Goal: Task Accomplishment & Management: Manage account settings

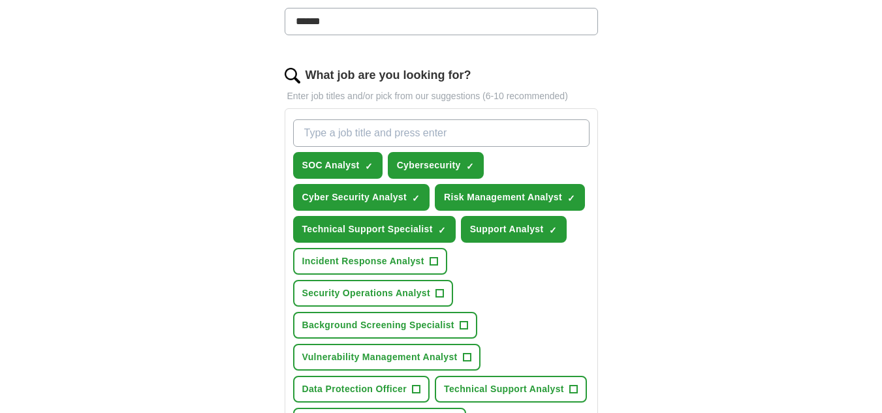
scroll to position [392, 0]
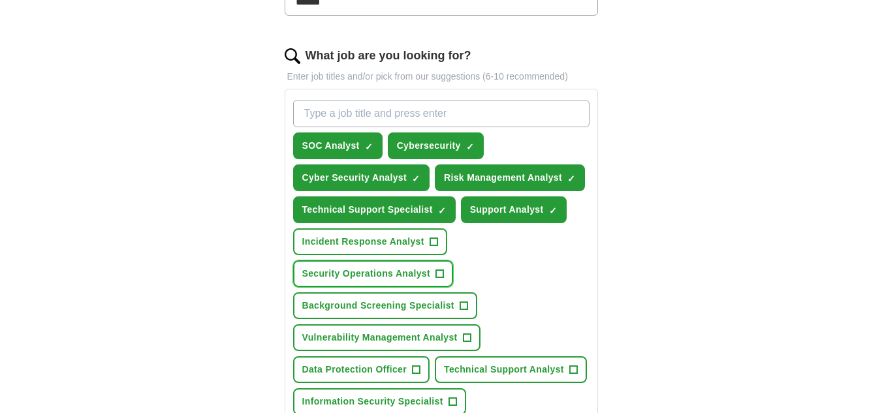
click at [377, 269] on span "Security Operations Analyst" at bounding box center [366, 274] width 128 height 14
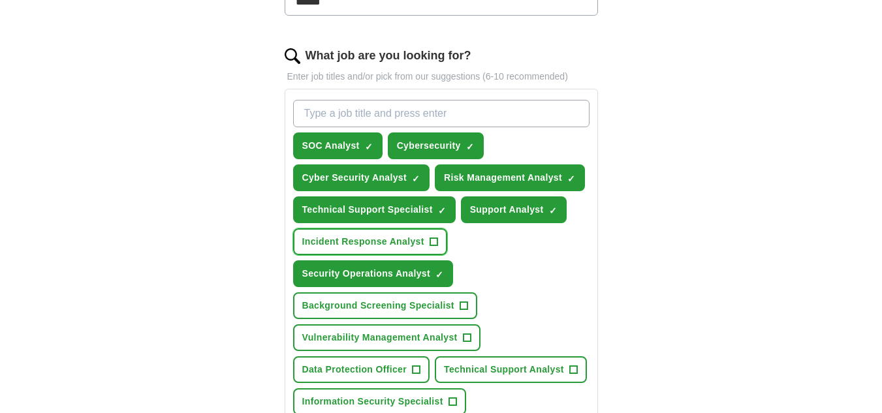
click at [385, 241] on span "Incident Response Analyst" at bounding box center [363, 242] width 122 height 14
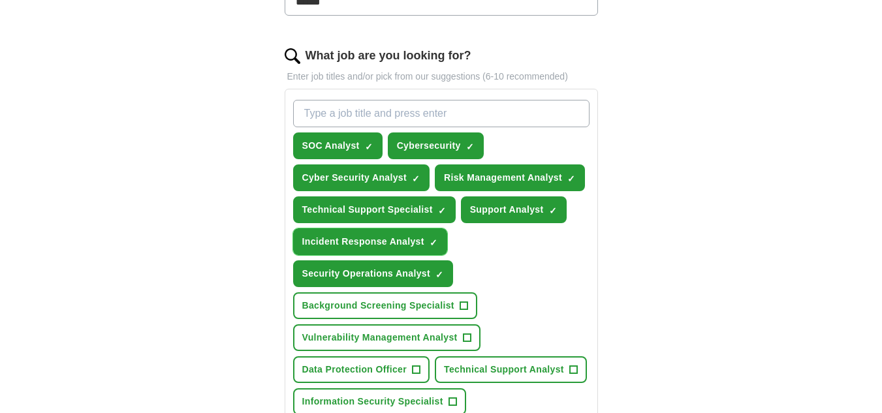
scroll to position [457, 0]
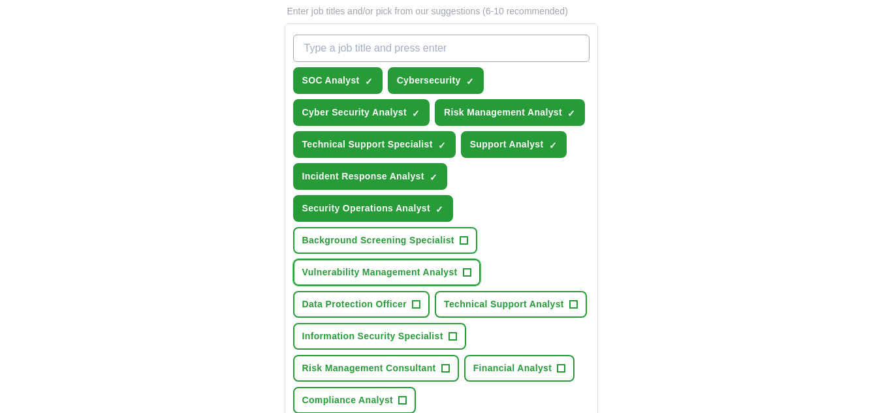
click at [386, 273] on span "Vulnerability Management Analyst" at bounding box center [379, 273] width 155 height 14
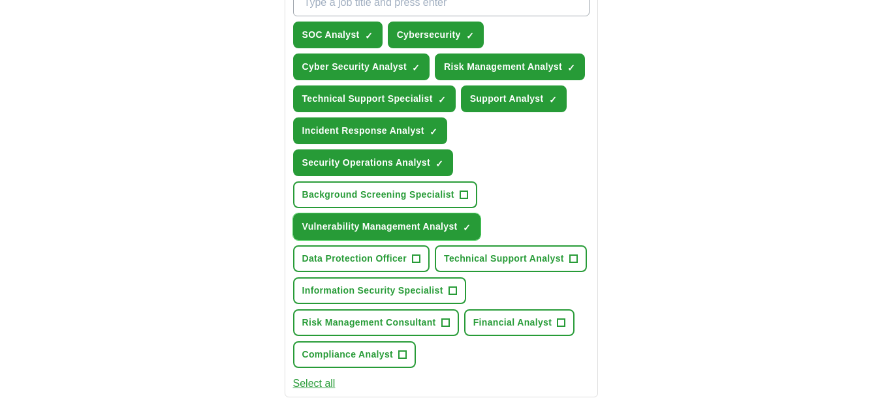
scroll to position [522, 0]
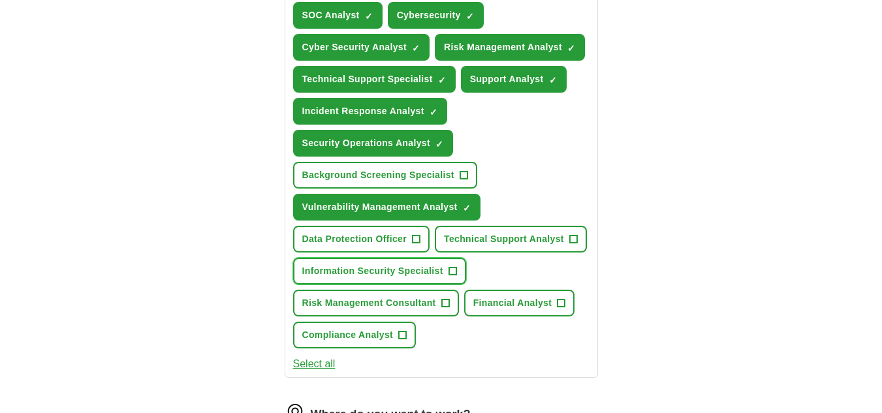
click at [367, 267] on span "Information Security Specialist" at bounding box center [372, 271] width 141 height 14
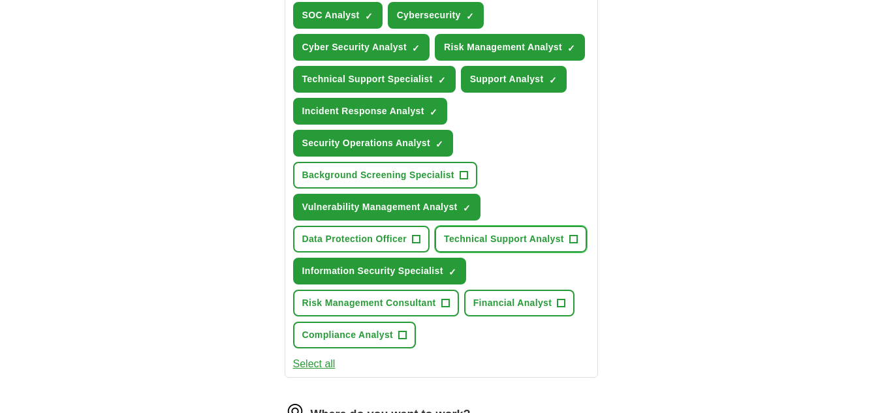
click at [515, 238] on span "Technical Support Analyst" at bounding box center [504, 239] width 120 height 14
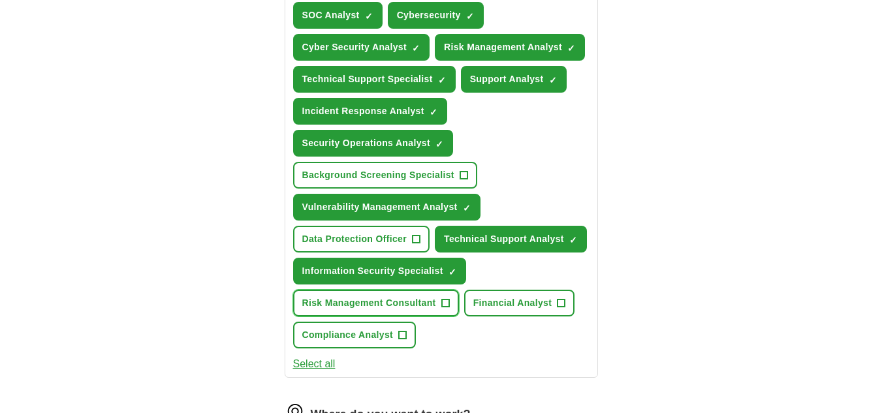
click at [345, 305] on span "Risk Management Consultant" at bounding box center [369, 303] width 134 height 14
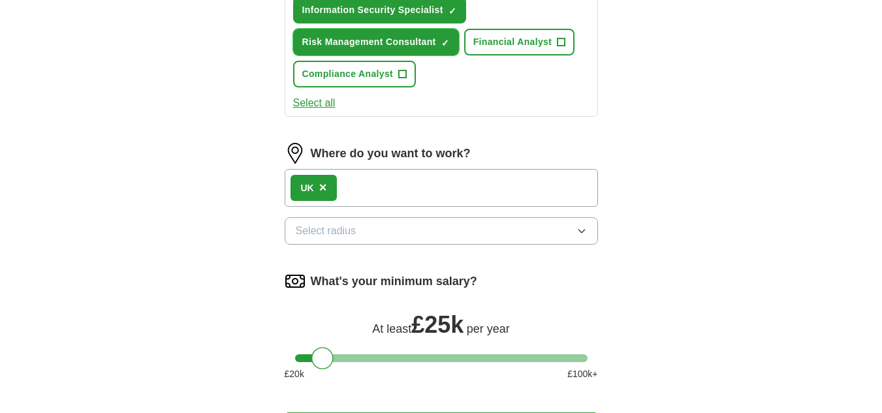
scroll to position [848, 0]
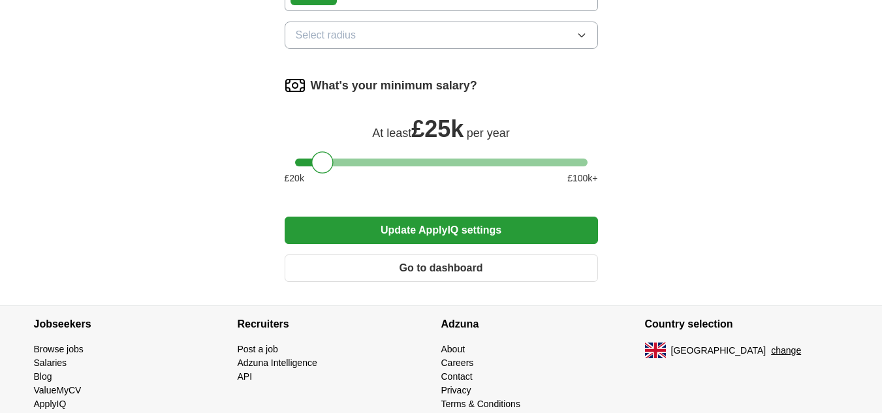
click at [378, 236] on button "Update ApplyIQ settings" at bounding box center [441, 230] width 313 height 27
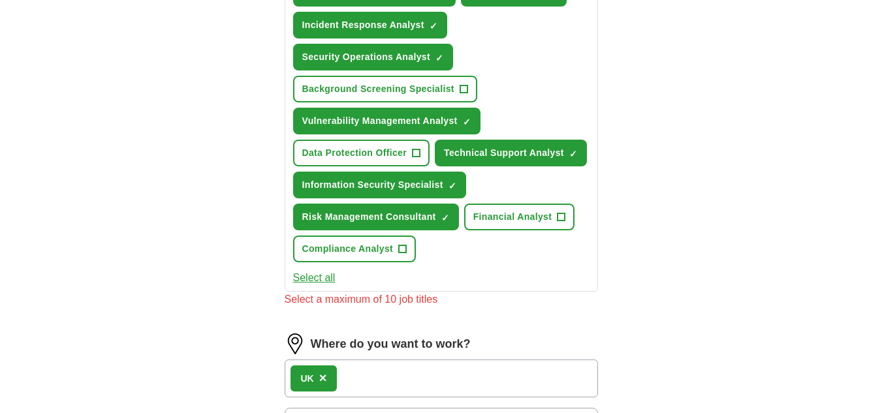
scroll to position [472, 0]
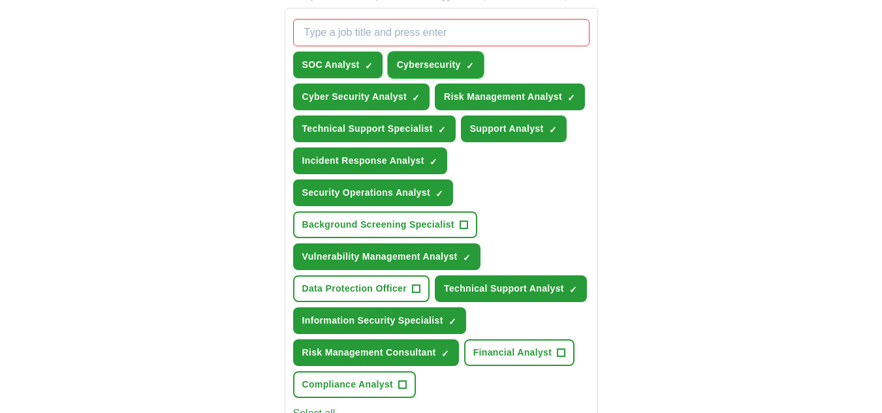
click at [0, 0] on span "×" at bounding box center [0, 0] width 0 height 0
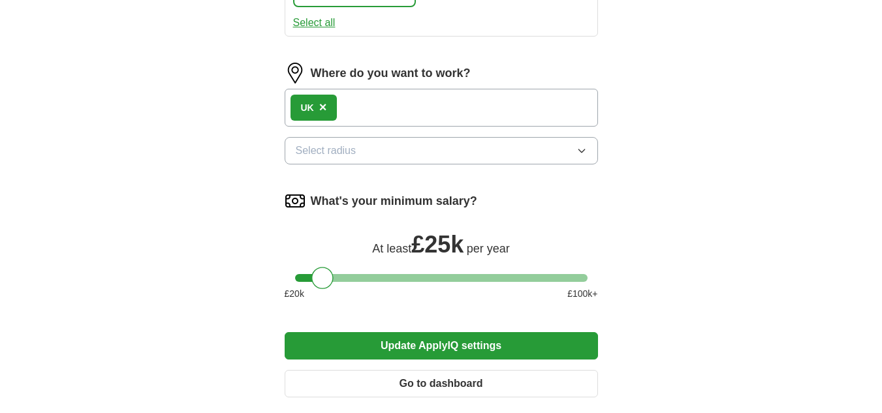
scroll to position [994, 0]
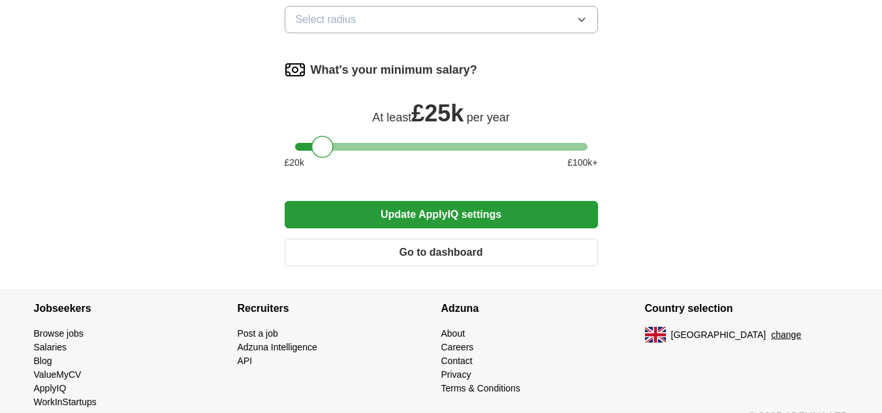
click at [454, 209] on button "Update ApplyIQ settings" at bounding box center [441, 214] width 313 height 27
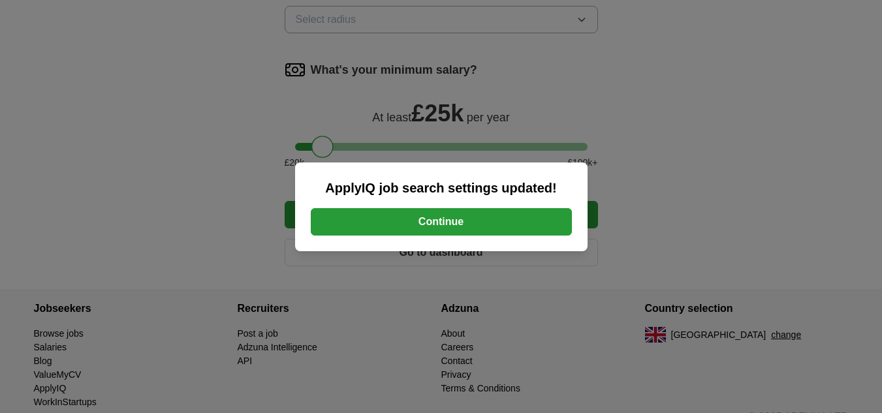
click at [416, 219] on button "Continue" at bounding box center [441, 221] width 261 height 27
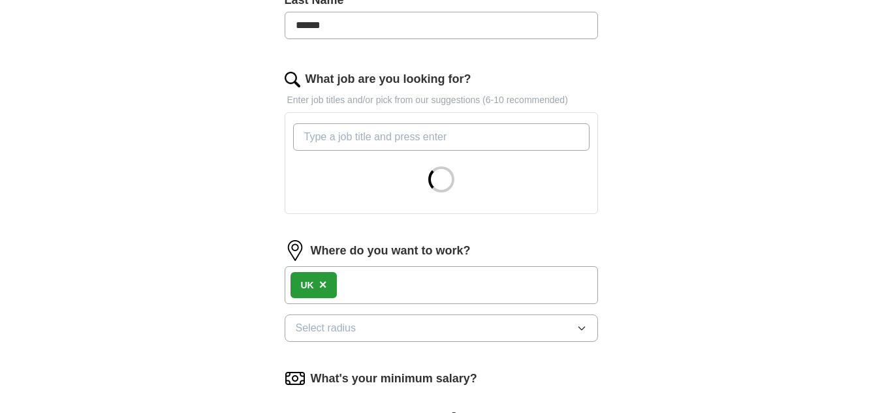
scroll to position [392, 0]
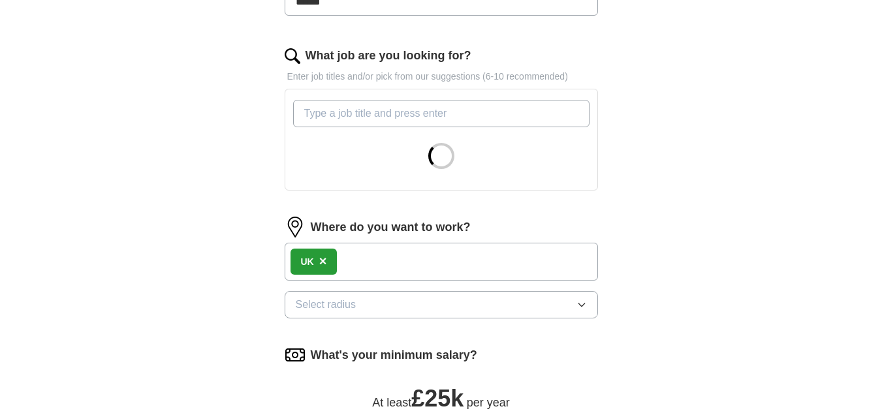
click at [395, 257] on div "UK ×" at bounding box center [441, 262] width 313 height 38
click at [358, 261] on div "UK ×" at bounding box center [441, 262] width 313 height 38
click at [326, 309] on span "Select radius" at bounding box center [326, 305] width 61 height 16
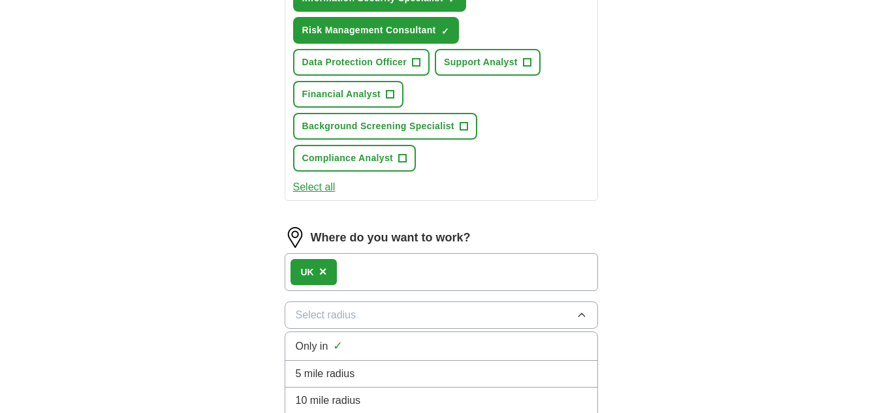
scroll to position [783, 0]
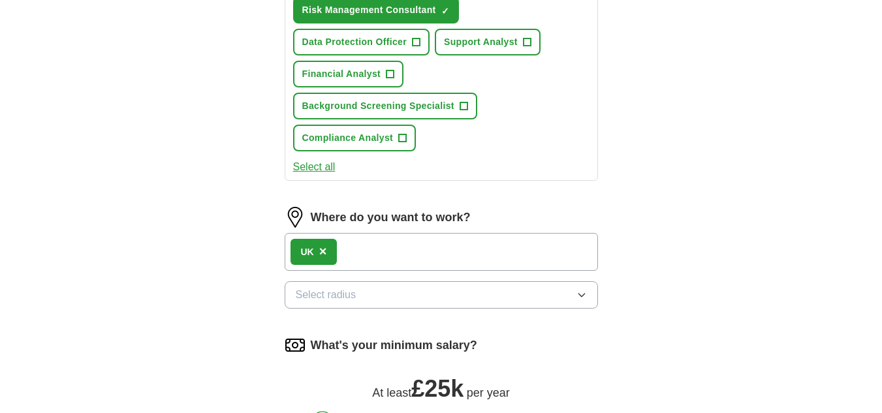
click at [356, 245] on div "UK ×" at bounding box center [441, 252] width 313 height 38
click at [315, 292] on span "Select radius" at bounding box center [326, 295] width 61 height 16
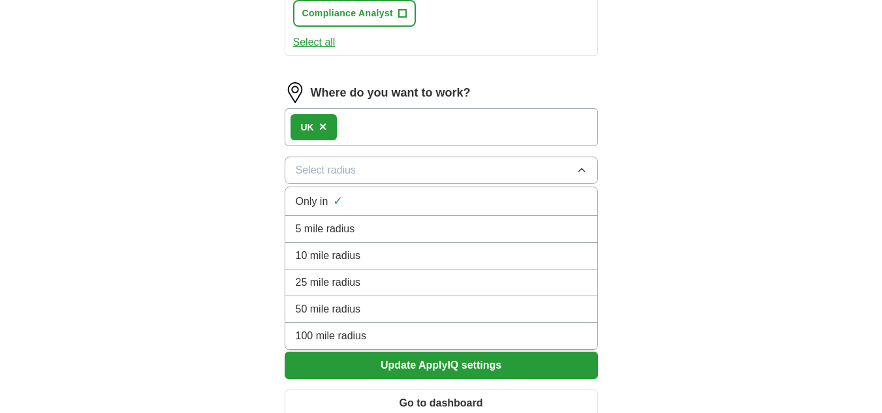
scroll to position [914, 0]
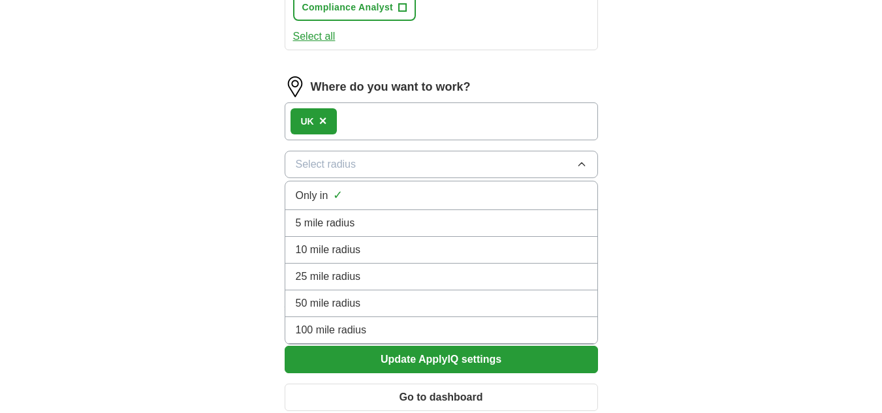
click at [377, 121] on div "UK ×" at bounding box center [441, 121] width 313 height 38
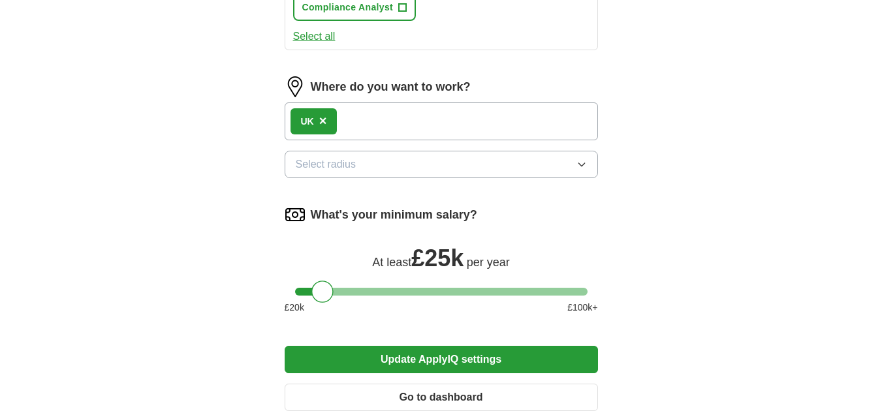
click at [324, 122] on span "×" at bounding box center [323, 121] width 8 height 14
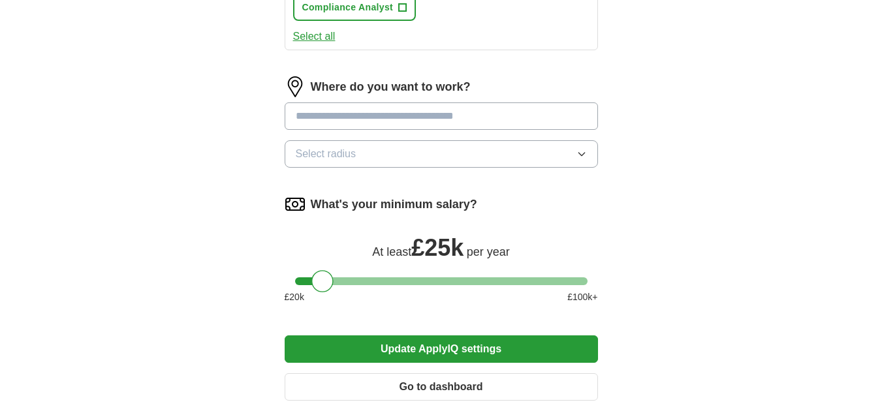
click at [338, 116] on input at bounding box center [441, 115] width 313 height 27
click at [285, 335] on button "Update ApplyIQ settings" at bounding box center [441, 348] width 313 height 27
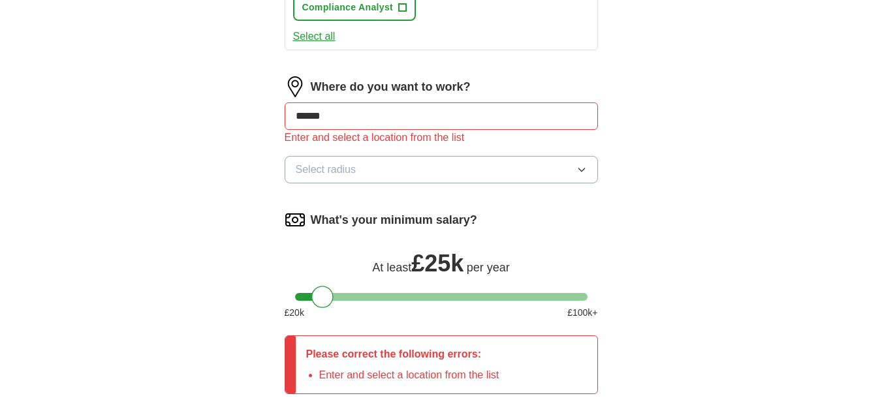
click at [354, 122] on input "******" at bounding box center [441, 115] width 313 height 27
click at [340, 117] on input "******" at bounding box center [441, 115] width 313 height 27
click at [340, 117] on input "*********" at bounding box center [441, 115] width 313 height 27
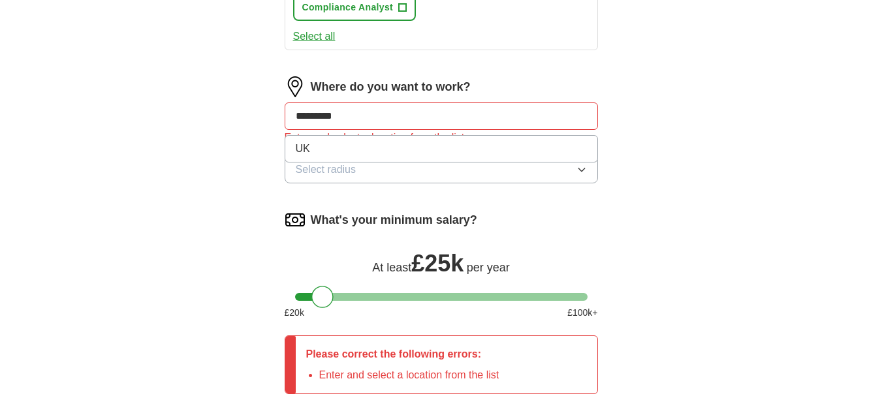
click at [340, 117] on input "*********" at bounding box center [441, 115] width 313 height 27
type input "**"
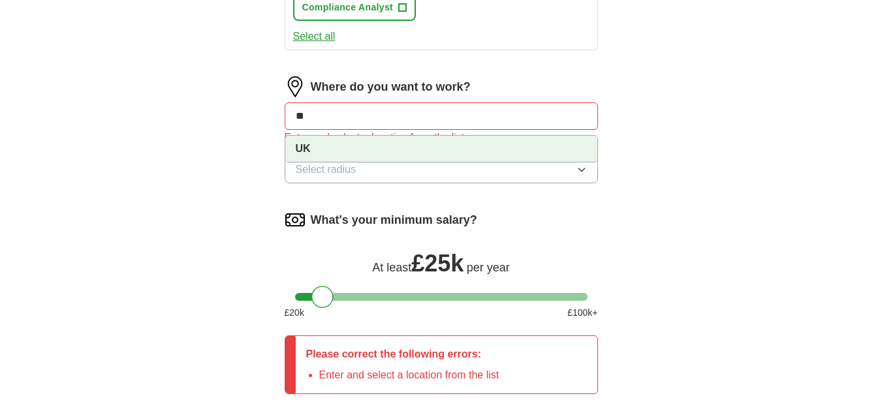
click at [319, 148] on li "UK" at bounding box center [441, 149] width 312 height 26
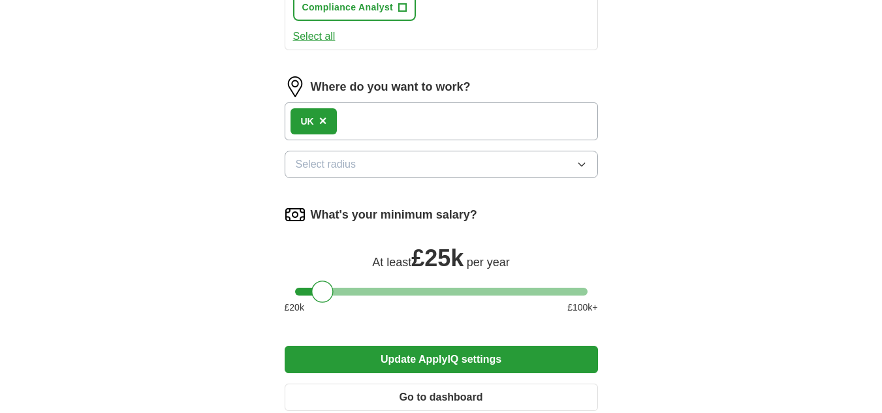
click at [343, 162] on span "Select radius" at bounding box center [326, 165] width 61 height 16
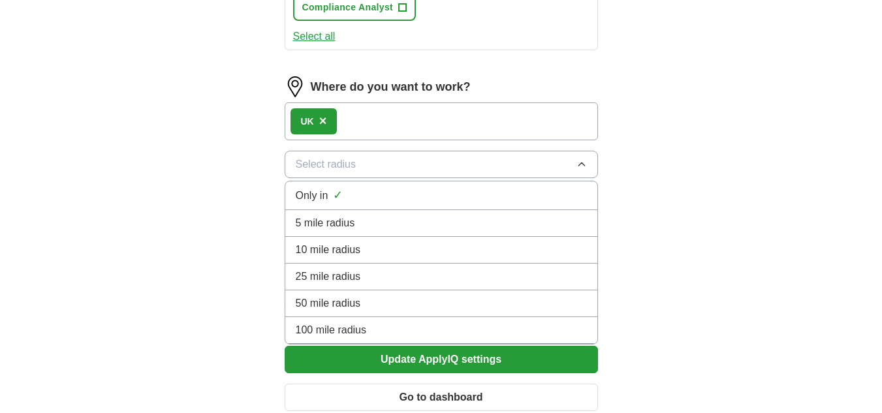
click at [343, 188] on div "Only in ✓" at bounding box center [441, 196] width 291 height 18
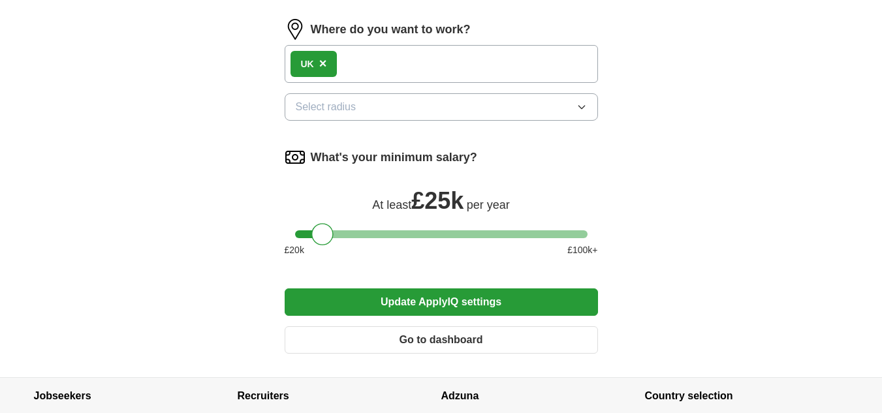
scroll to position [1044, 0]
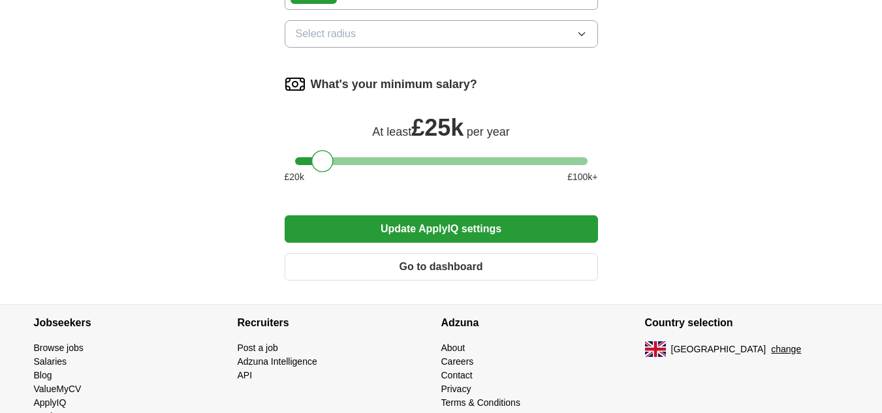
click at [429, 236] on button "Update ApplyIQ settings" at bounding box center [441, 228] width 313 height 27
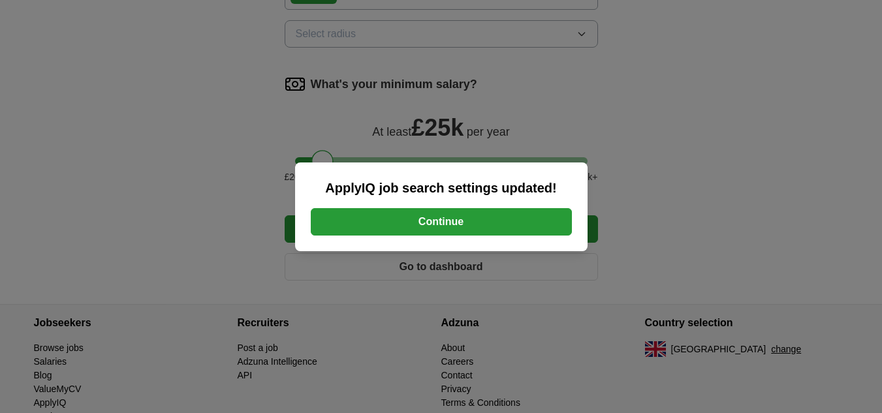
click at [444, 224] on button "Continue" at bounding box center [441, 221] width 261 height 27
